Goal: Information Seeking & Learning: Learn about a topic

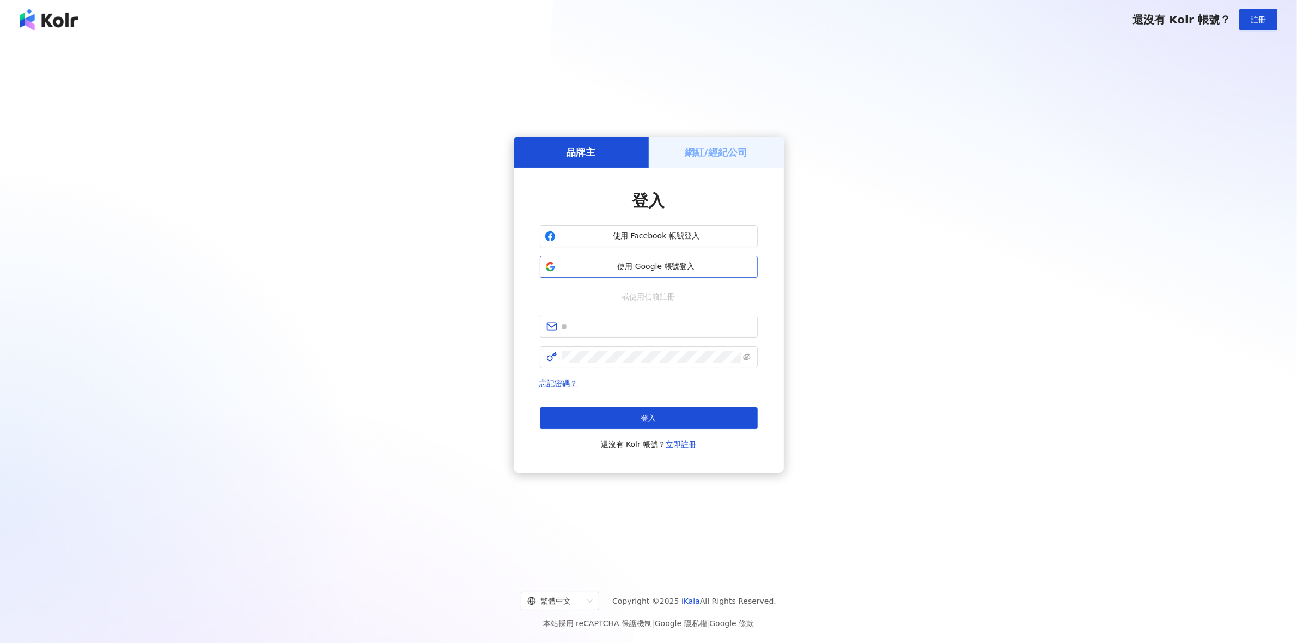
click at [599, 256] on button "使用 Google 帳號登入" at bounding box center [649, 267] width 218 height 22
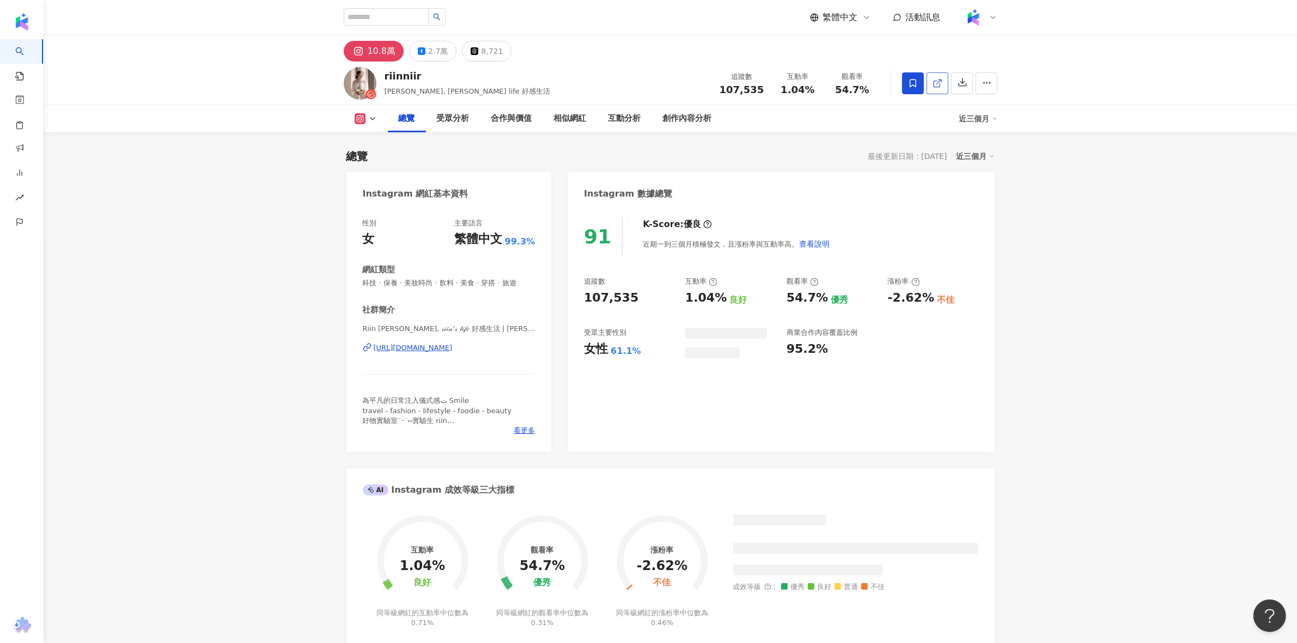
click at [944, 77] on link at bounding box center [938, 83] width 22 height 22
